Goal: Find specific page/section: Find specific page/section

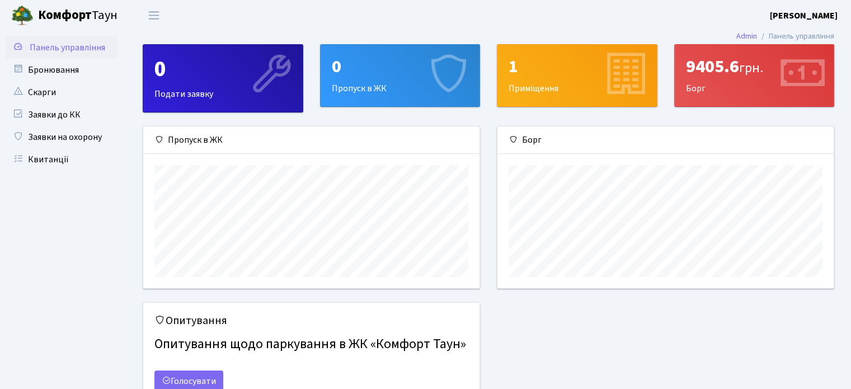
scroll to position [161, 336]
click at [39, 152] on link "Квитанції" at bounding box center [62, 159] width 112 height 22
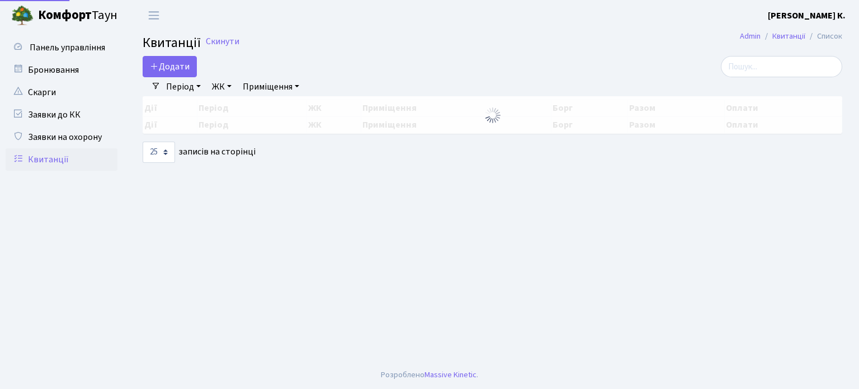
select select "25"
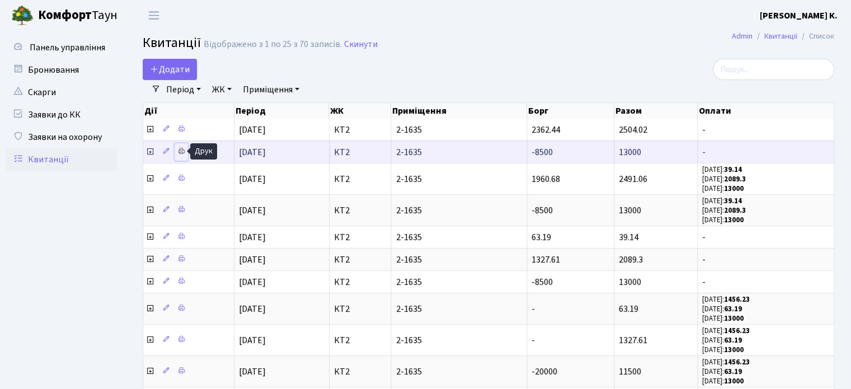
click at [178, 152] on icon at bounding box center [181, 151] width 8 height 8
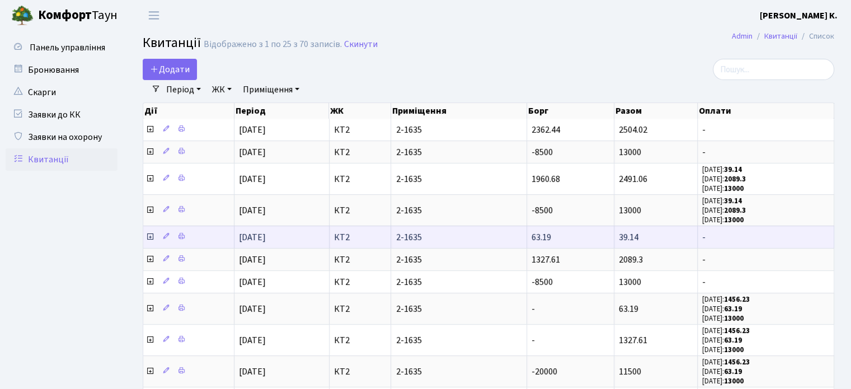
click at [150, 238] on icon at bounding box center [149, 236] width 9 height 9
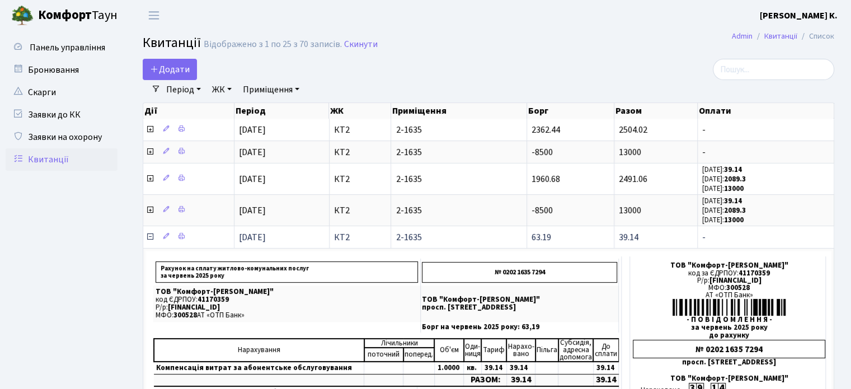
click at [150, 238] on icon at bounding box center [149, 236] width 9 height 9
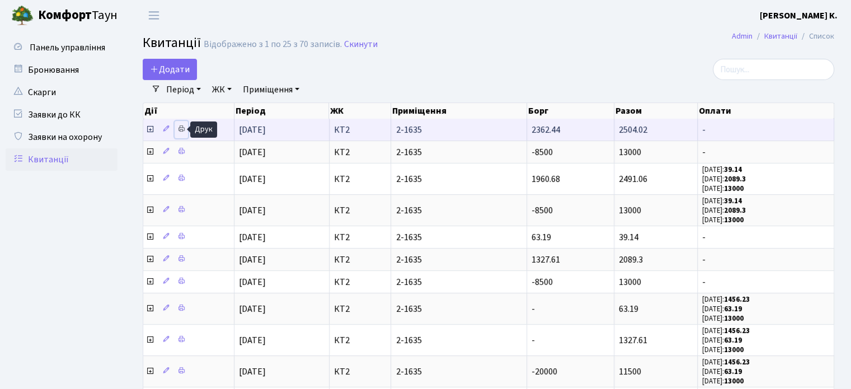
click at [181, 131] on icon at bounding box center [181, 129] width 8 height 8
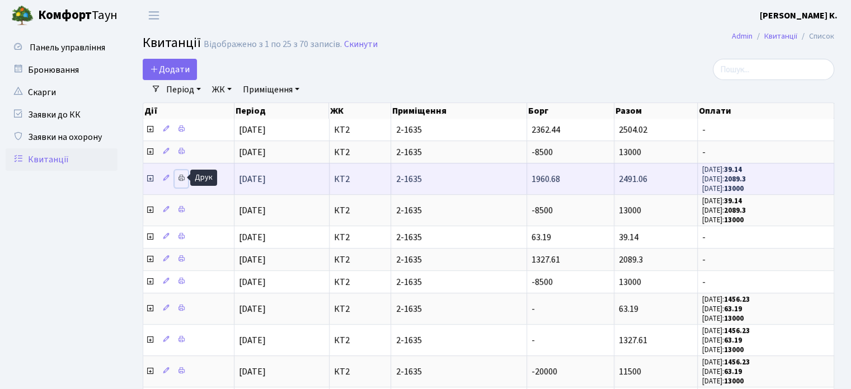
click at [181, 181] on icon at bounding box center [181, 178] width 8 height 8
drag, startPoint x: 651, startPoint y: 177, endPoint x: 618, endPoint y: 177, distance: 33.6
click at [618, 177] on td "2491.06" at bounding box center [655, 178] width 83 height 31
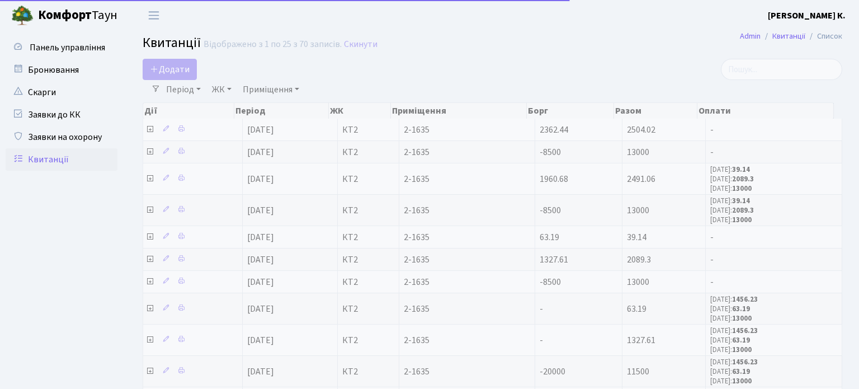
select select "25"
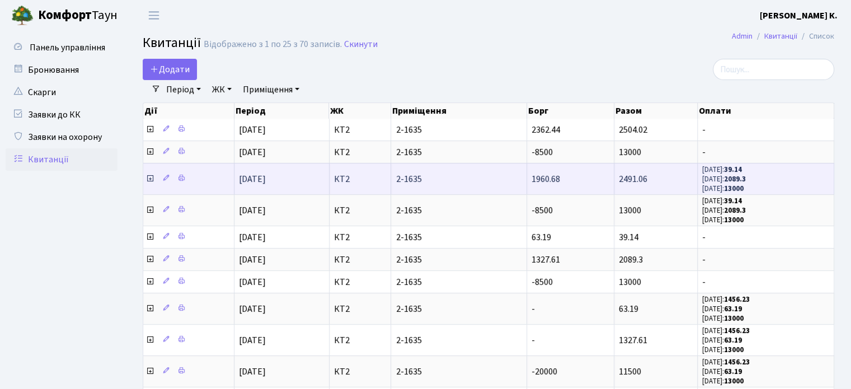
drag, startPoint x: 652, startPoint y: 180, endPoint x: 620, endPoint y: 180, distance: 32.4
click at [620, 180] on td "2491.06" at bounding box center [655, 178] width 83 height 31
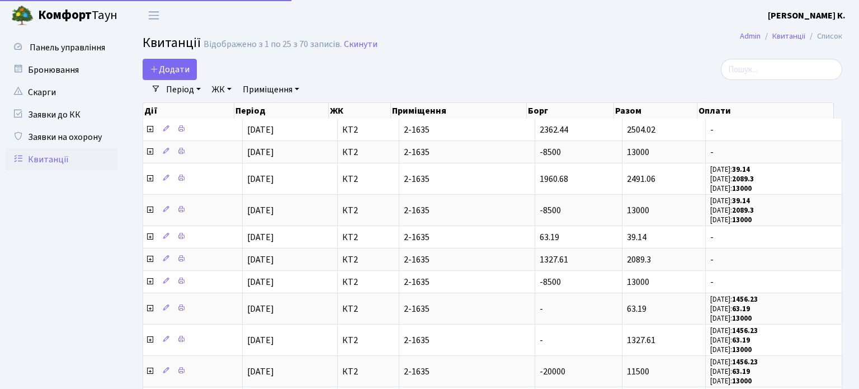
select select "25"
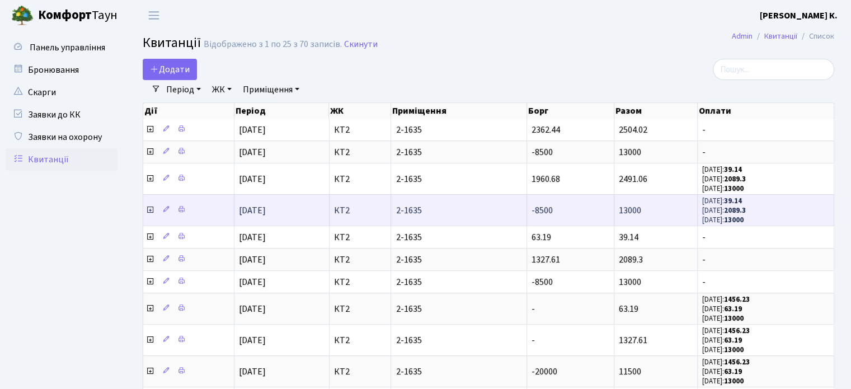
drag, startPoint x: 642, startPoint y: 211, endPoint x: 619, endPoint y: 211, distance: 22.9
click at [619, 211] on td "13000" at bounding box center [655, 209] width 83 height 31
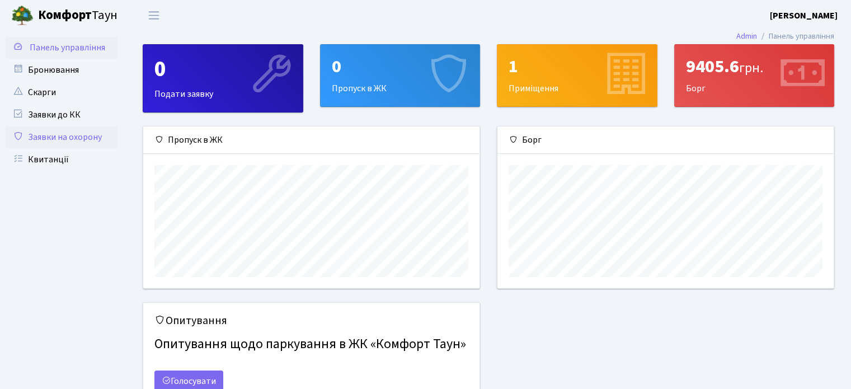
click at [93, 135] on link "Заявки на охорону" at bounding box center [62, 137] width 112 height 22
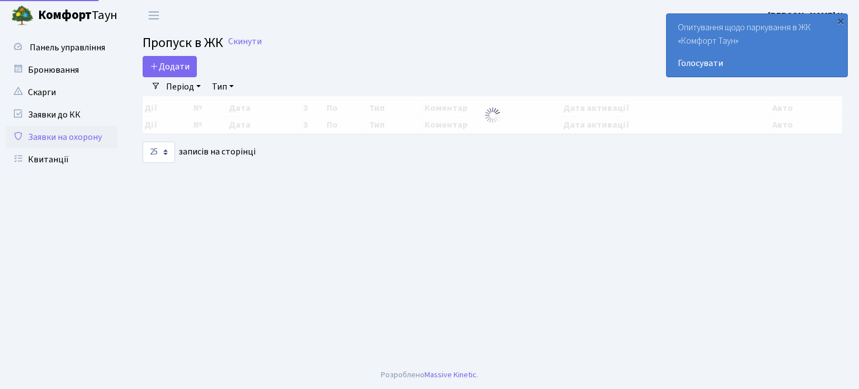
select select "25"
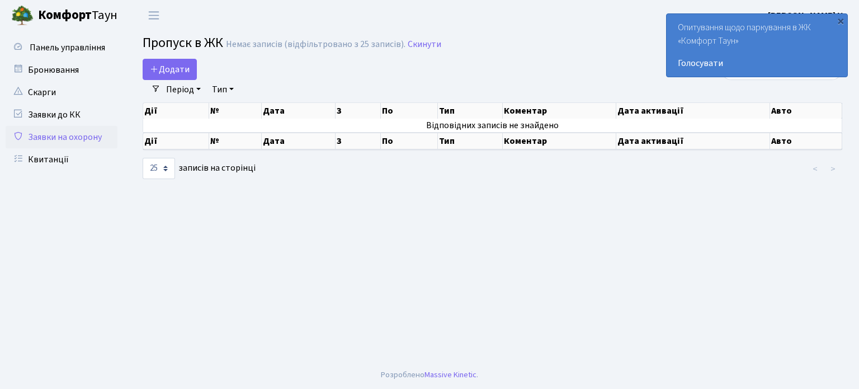
click at [78, 11] on b "Комфорт" at bounding box center [65, 15] width 54 height 18
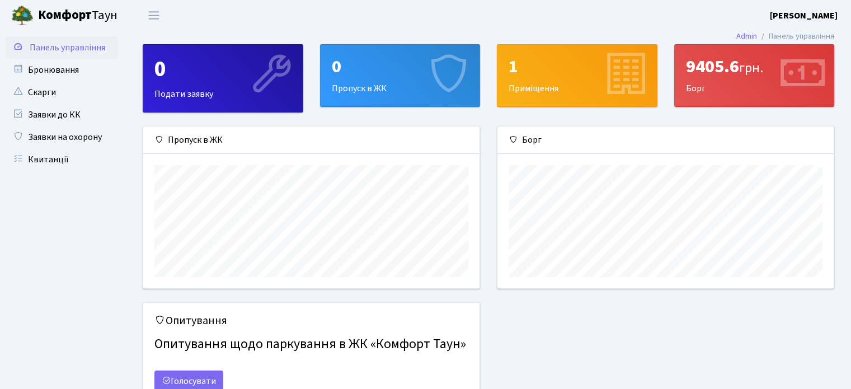
scroll to position [54, 0]
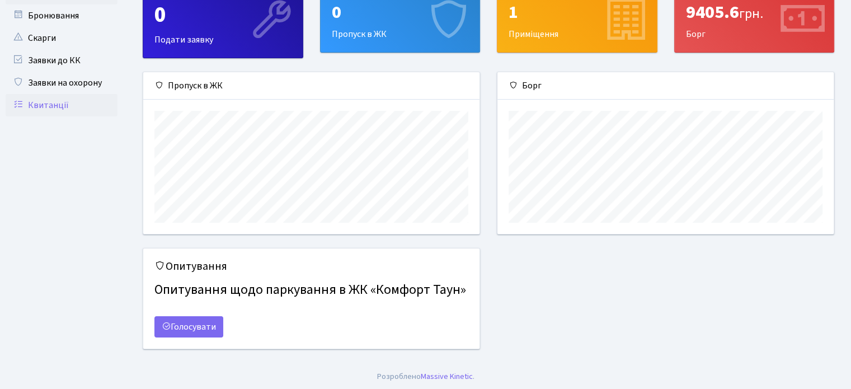
click at [76, 105] on link "Квитанції" at bounding box center [62, 105] width 112 height 22
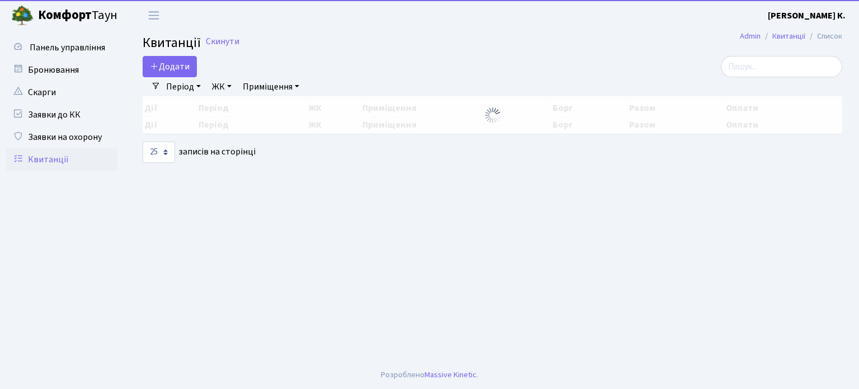
select select "25"
